Goal: Navigation & Orientation: Find specific page/section

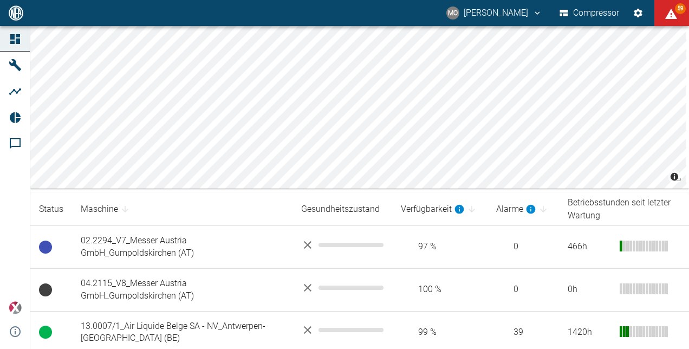
scroll to position [108, 0]
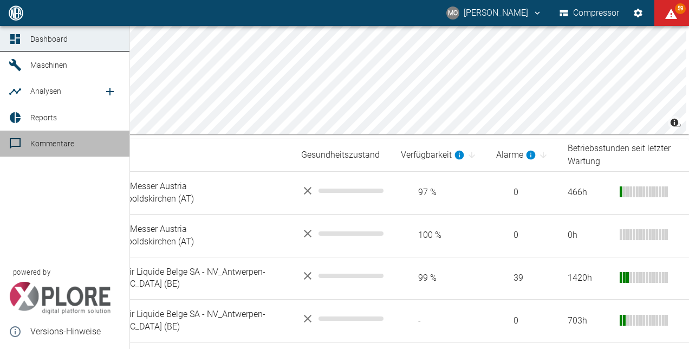
click at [16, 147] on icon at bounding box center [15, 143] width 11 height 11
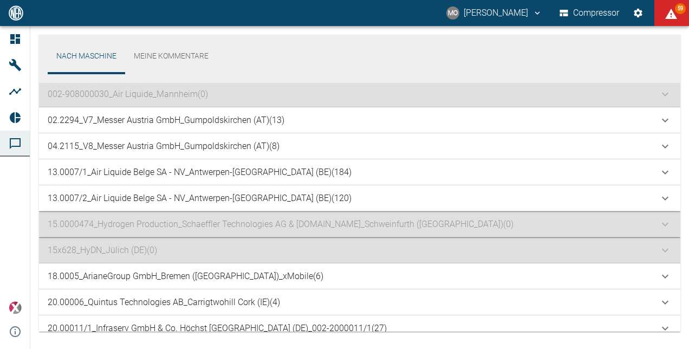
scroll to position [162, 0]
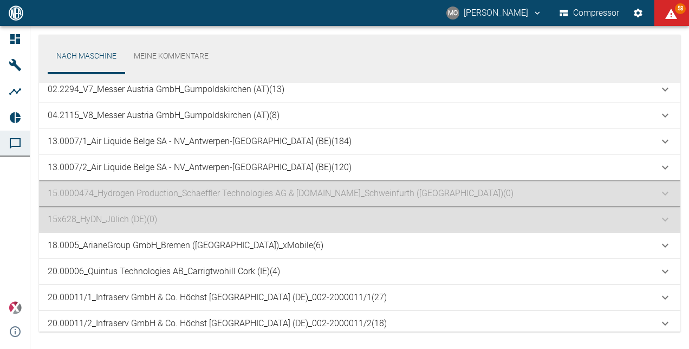
click at [669, 218] on div "15x628_HyDN_Jülich (DE) (0)" at bounding box center [359, 219] width 641 height 26
click at [190, 58] on link "Meine Kommentare" at bounding box center [171, 56] width 92 height 26
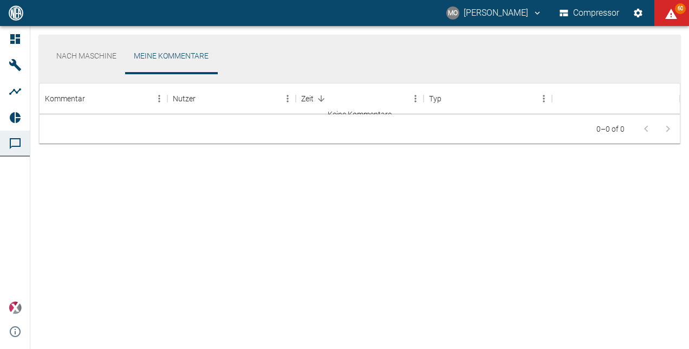
click at [92, 53] on link "Nach Maschine" at bounding box center [86, 56] width 77 height 26
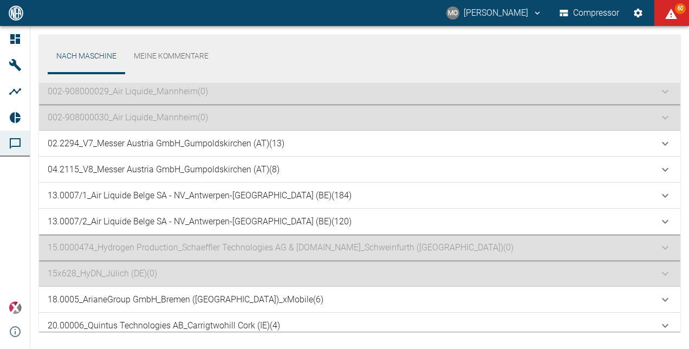
scroll to position [162, 0]
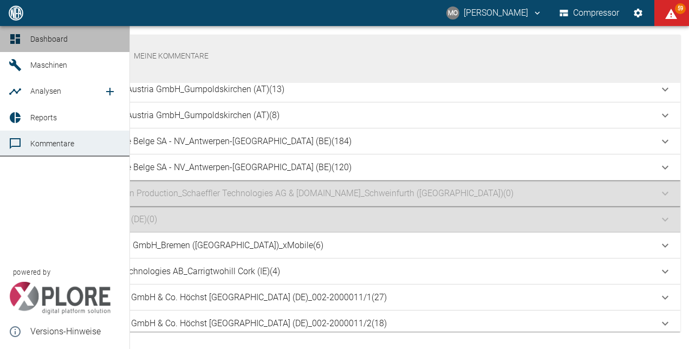
click at [15, 35] on icon at bounding box center [15, 38] width 13 height 13
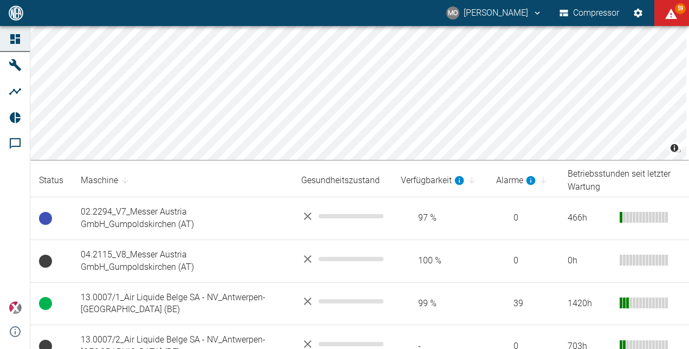
scroll to position [83, 0]
click at [668, 14] on icon "displayAlerts" at bounding box center [671, 14] width 12 height 10
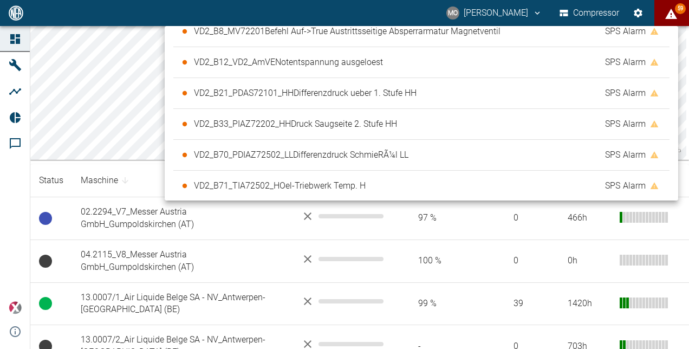
scroll to position [1630, 0]
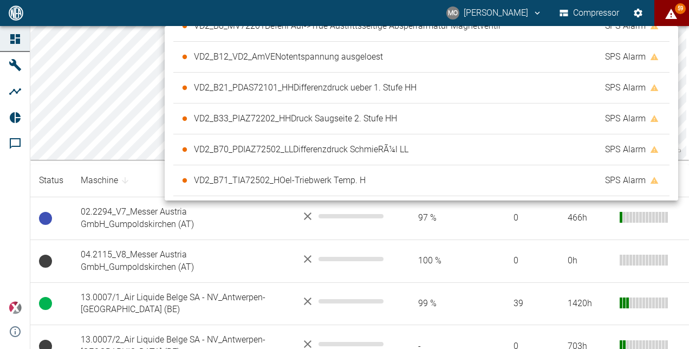
click at [14, 191] on div at bounding box center [344, 174] width 689 height 349
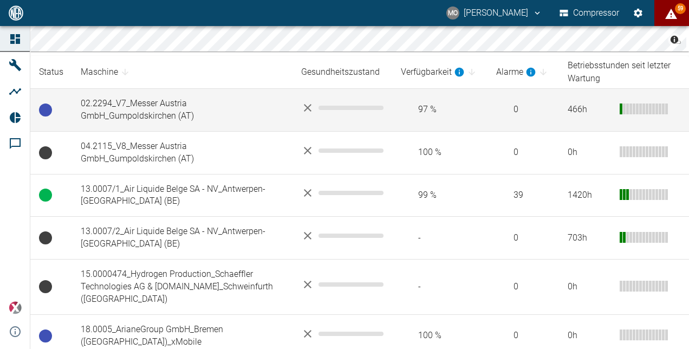
scroll to position [299, 0]
